Goal: Information Seeking & Learning: Learn about a topic

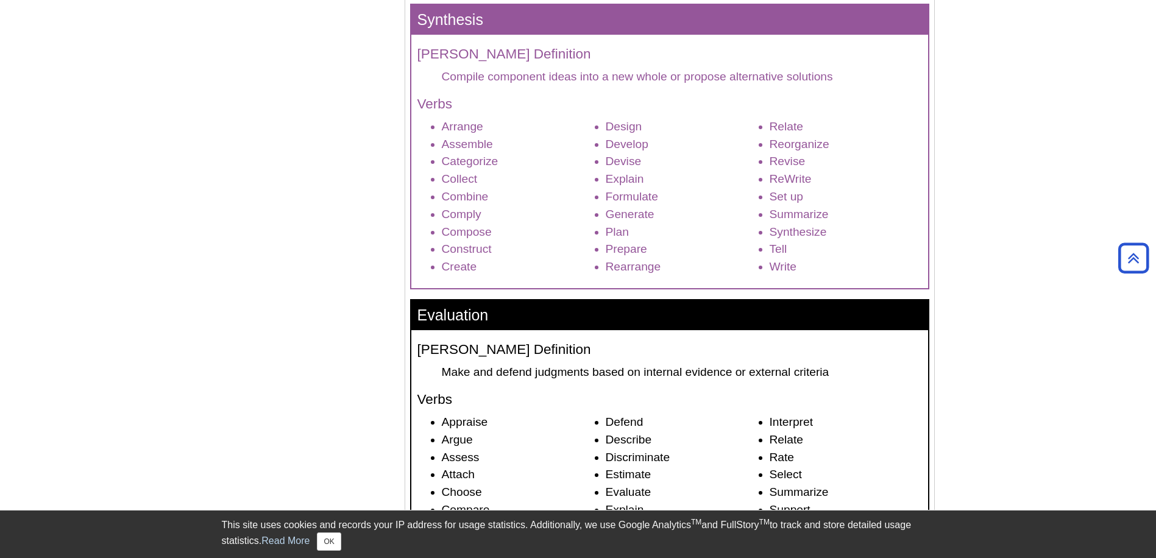
scroll to position [1568, 0]
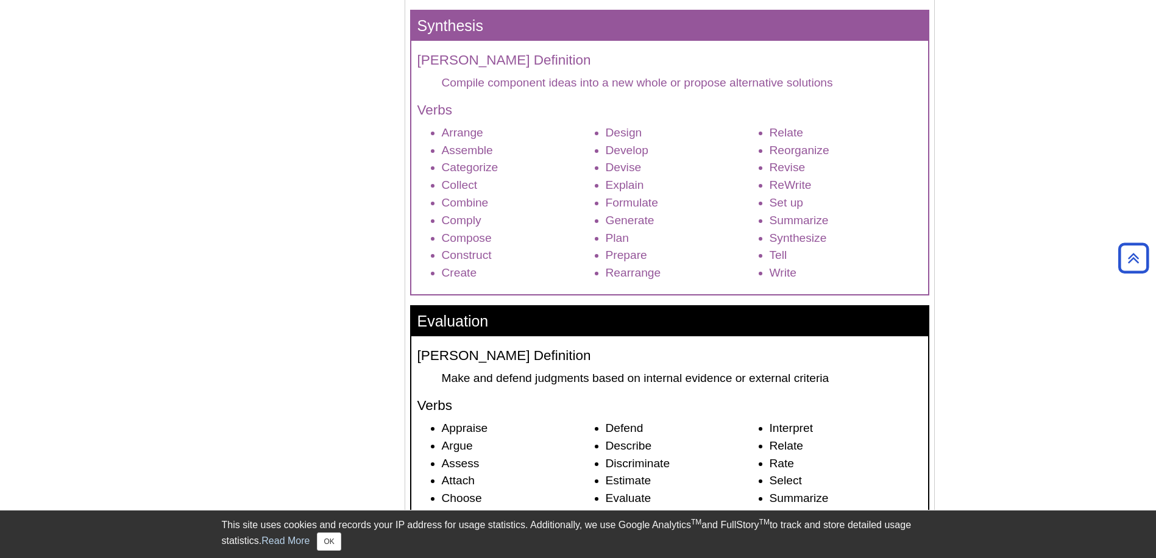
click at [707, 332] on h3 "Evaluation" at bounding box center [669, 322] width 517 height 30
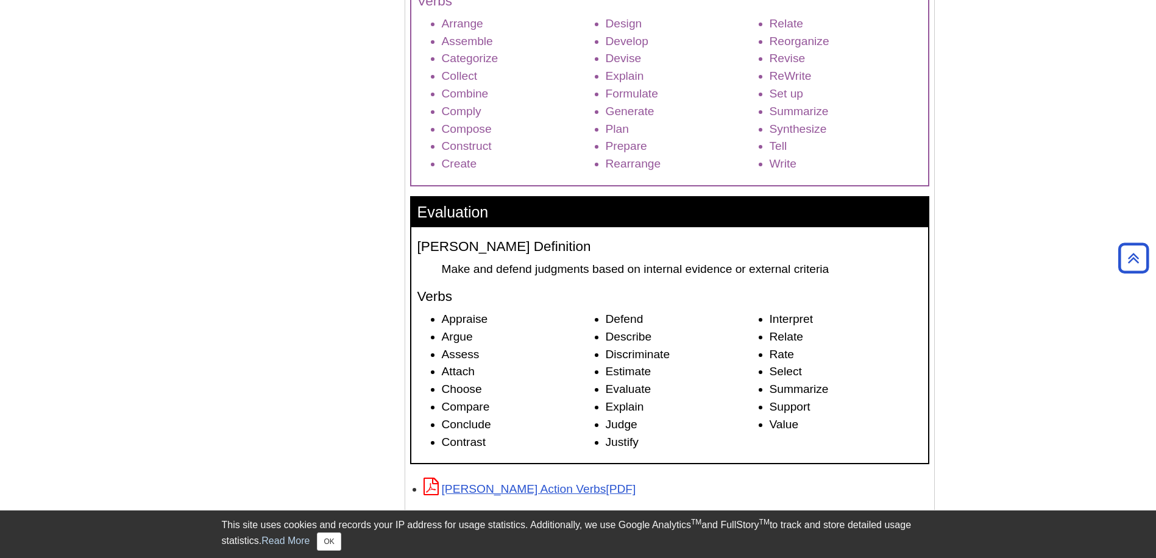
scroll to position [1674, 0]
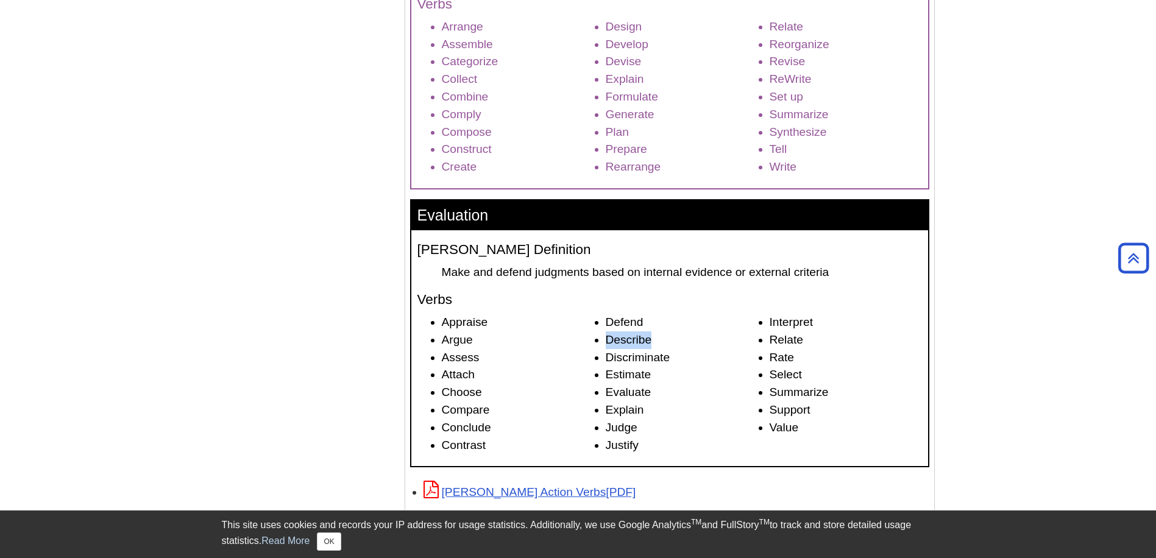
drag, startPoint x: 655, startPoint y: 342, endPoint x: 604, endPoint y: 346, distance: 50.7
click at [604, 346] on ul "Appraise Argue Assess Attach Choose Compare Conclude Contrast Defend Describe D…" at bounding box center [670, 384] width 505 height 140
copy li "Describe"
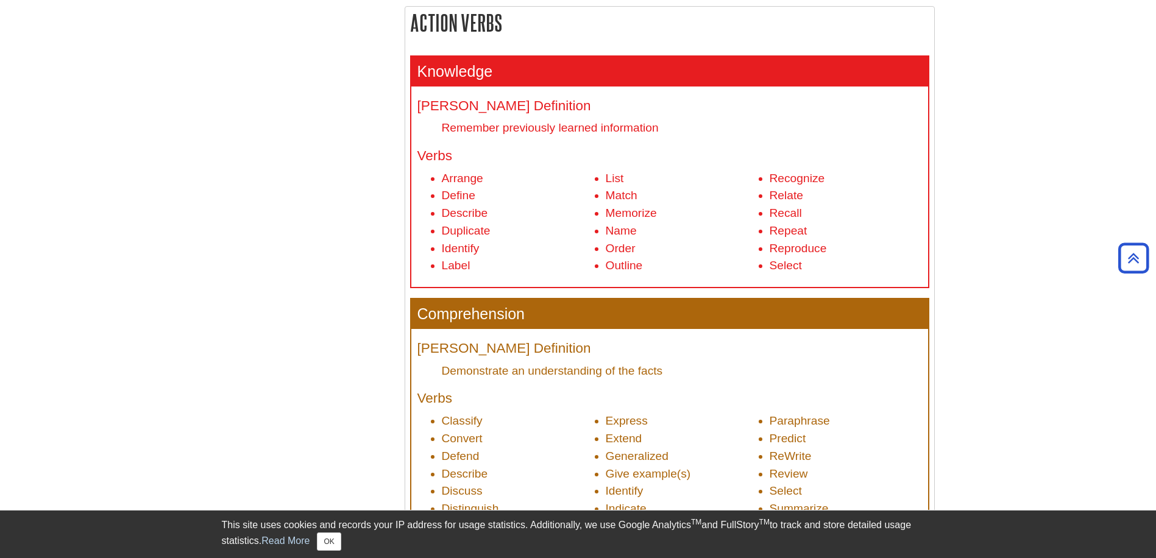
scroll to position [424, 0]
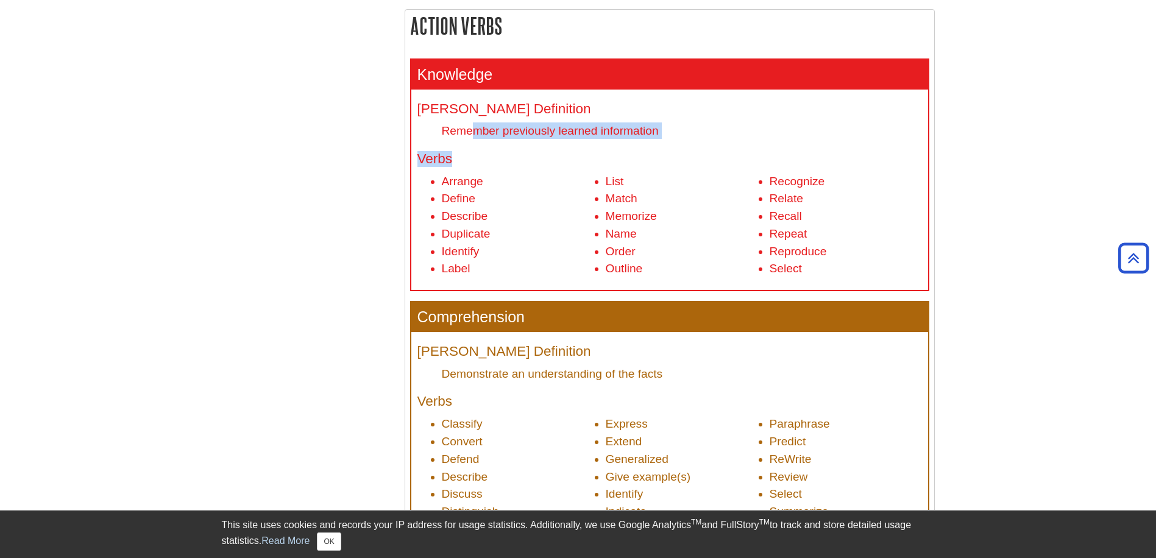
drag, startPoint x: 674, startPoint y: 141, endPoint x: 470, endPoint y: 126, distance: 204.7
click at [470, 126] on div "Bloom's Definition Remember previously learned information Verbs Arrange Define…" at bounding box center [669, 190] width 517 height 201
drag, startPoint x: 470, startPoint y: 126, endPoint x: 483, endPoint y: 130, distance: 13.5
click at [483, 130] on dd "Remember previously learned information" at bounding box center [682, 131] width 480 height 16
drag, startPoint x: 691, startPoint y: 135, endPoint x: 434, endPoint y: 134, distance: 257.2
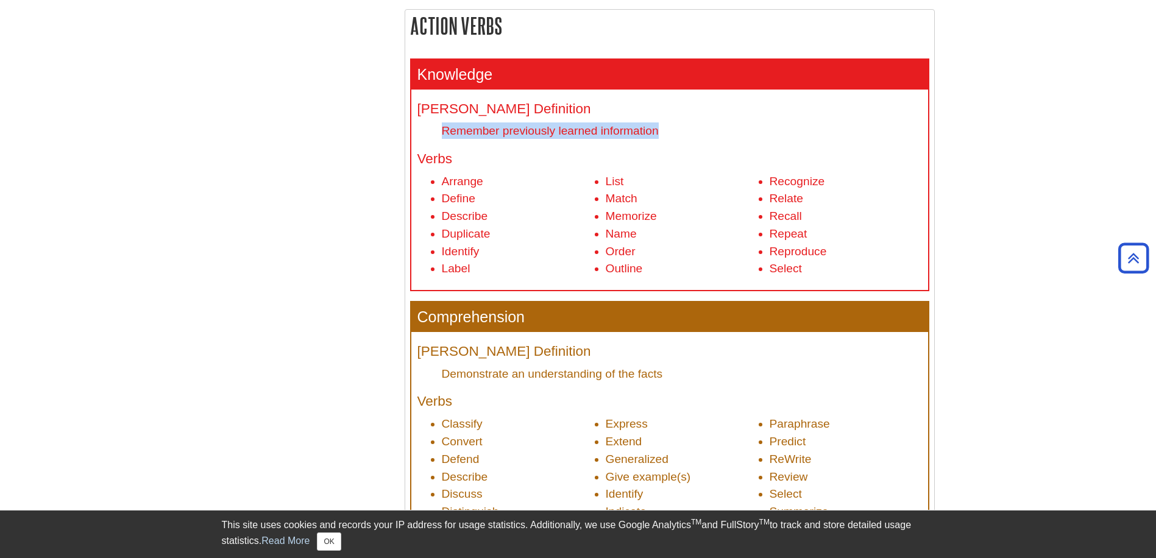
click at [434, 134] on dl "Bloom's Definition Remember previously learned information" at bounding box center [670, 121] width 505 height 38
copy dd "Remember previously learned information"
drag, startPoint x: 516, startPoint y: 320, endPoint x: 416, endPoint y: 320, distance: 100.0
click at [416, 320] on h3 "Comprehension" at bounding box center [669, 317] width 517 height 30
copy h3 "Comprehension"
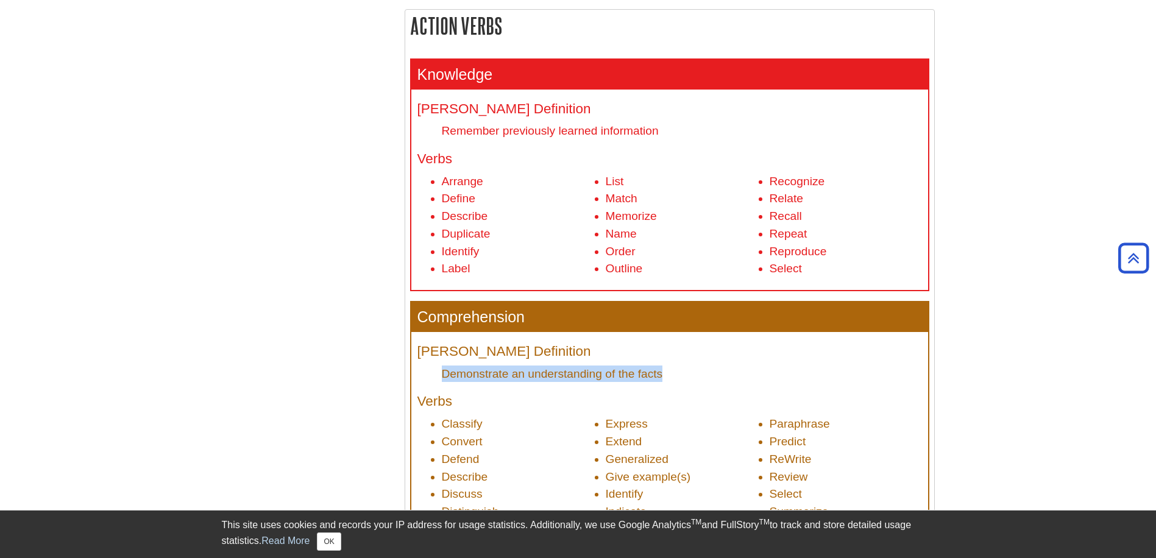
copy dd "Demonstrate an understanding of the facts"
drag, startPoint x: 676, startPoint y: 382, endPoint x: 445, endPoint y: 370, distance: 231.3
click at [445, 370] on dd "Demonstrate an understanding of the facts" at bounding box center [682, 374] width 480 height 16
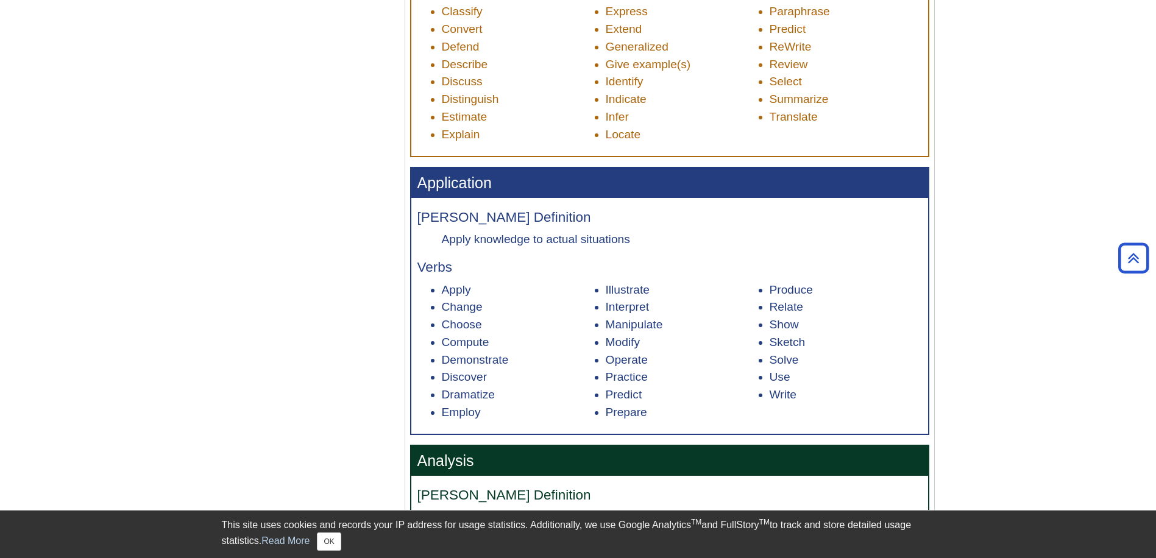
scroll to position [914, 0]
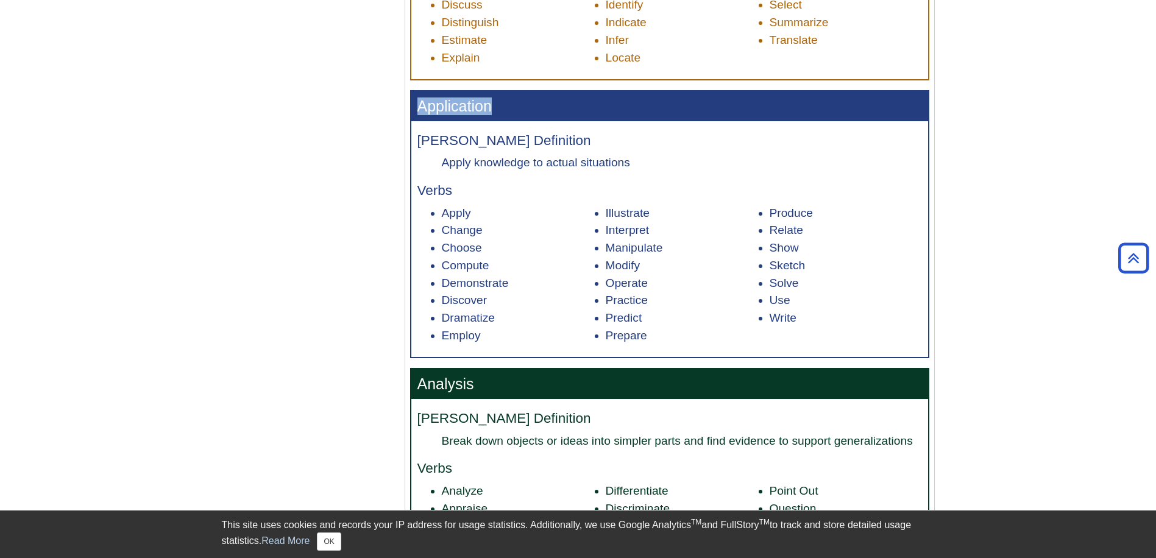
drag, startPoint x: 491, startPoint y: 110, endPoint x: 414, endPoint y: 109, distance: 76.2
click at [414, 109] on h3 "Application" at bounding box center [669, 106] width 517 height 30
copy h3 "Application"
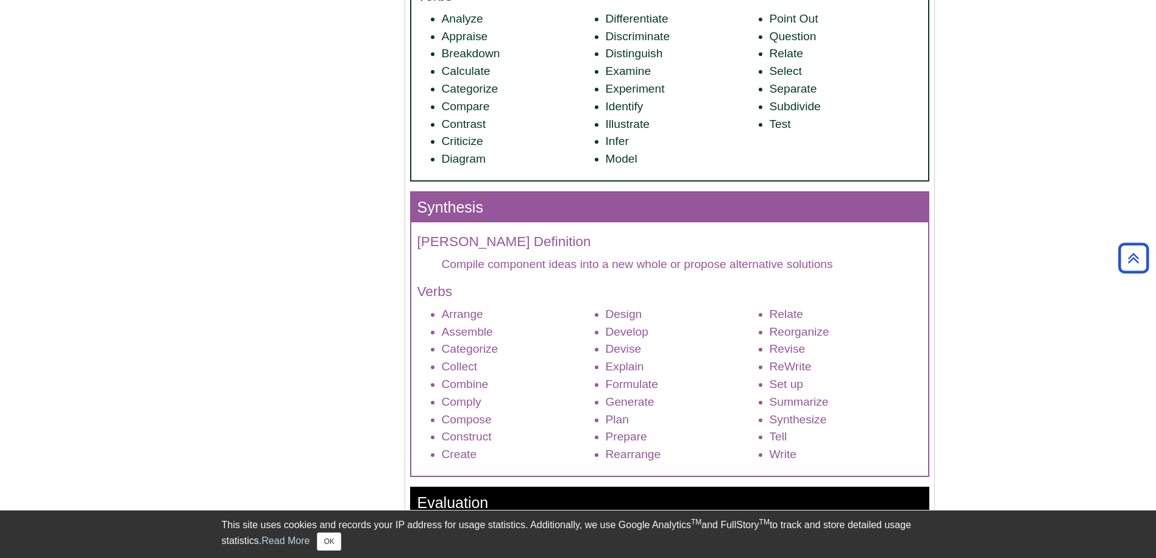
scroll to position [1401, 0]
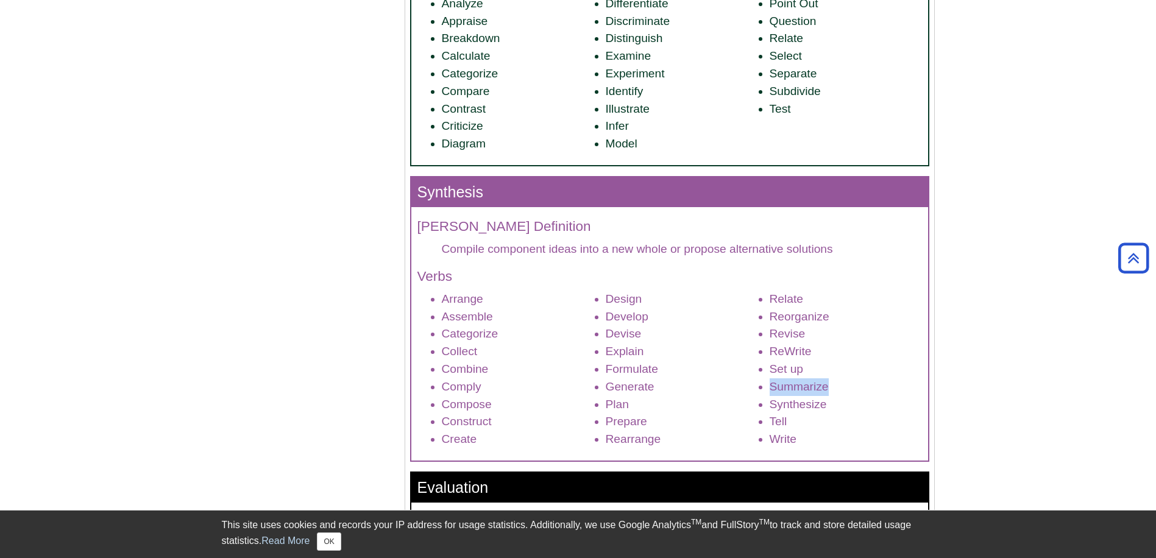
drag, startPoint x: 830, startPoint y: 388, endPoint x: 769, endPoint y: 395, distance: 61.9
click at [769, 395] on ul "Arrange Assemble Categorize Collect Combine Comply Compose Construct Create Des…" at bounding box center [670, 370] width 505 height 158
copy li "Summarize"
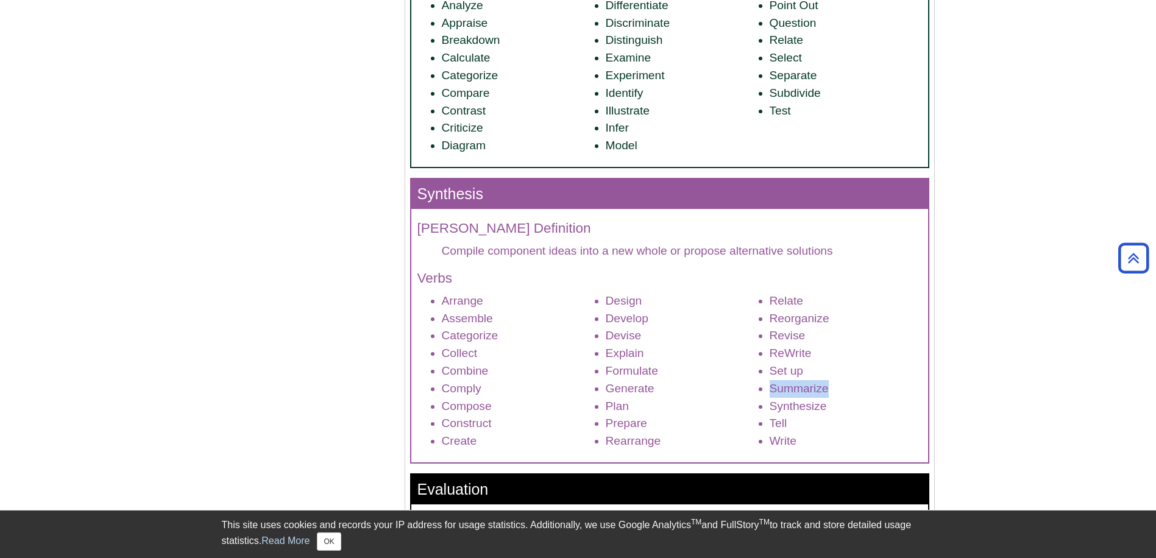
scroll to position [1396, 0]
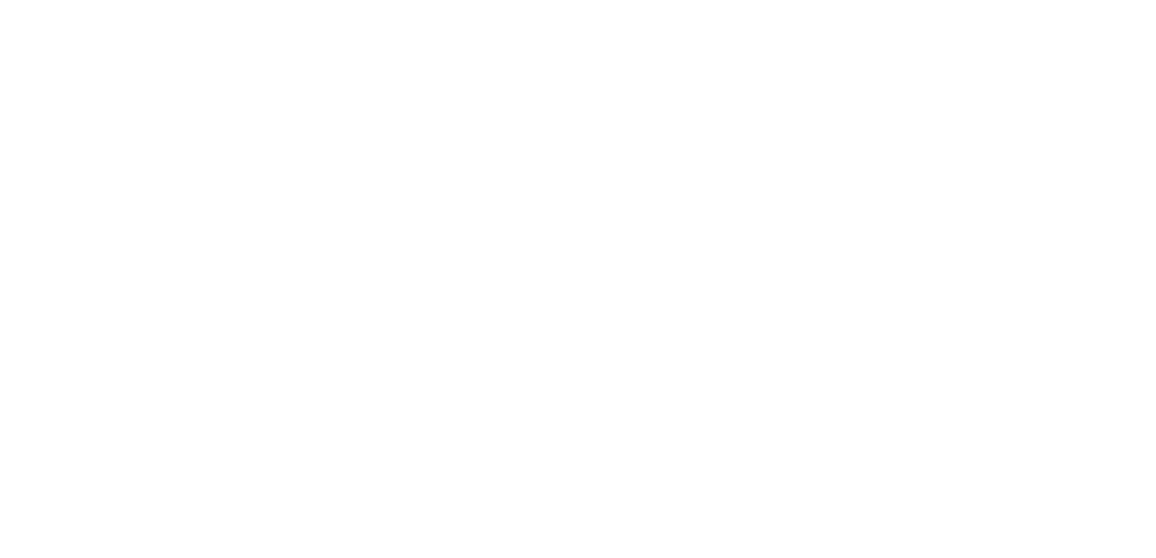
scroll to position [1396, 0]
